Goal: Find specific page/section: Find specific page/section

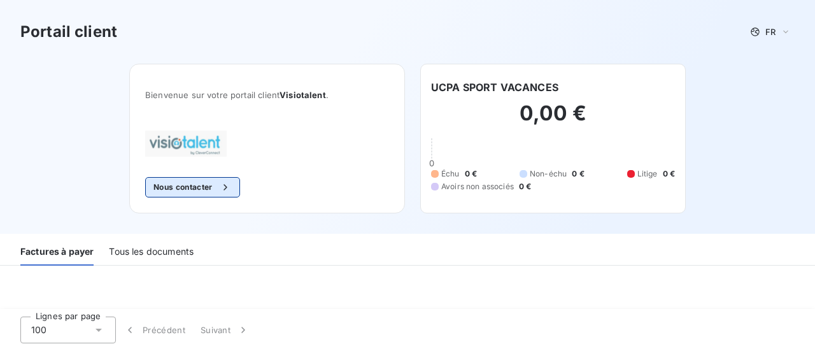
click at [220, 185] on icon "button" at bounding box center [225, 187] width 13 height 13
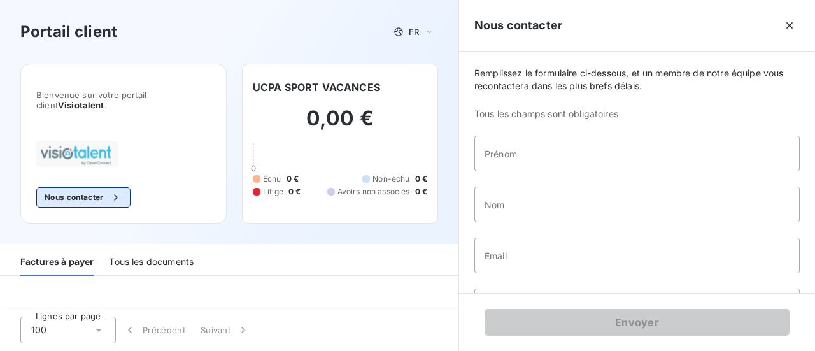
click at [113, 192] on icon "button" at bounding box center [116, 197] width 13 height 13
click at [98, 198] on button "Nous contacter" at bounding box center [83, 197] width 94 height 20
click at [48, 257] on div "Factures à payer" at bounding box center [56, 262] width 73 height 27
